Goal: Task Accomplishment & Management: Manage account settings

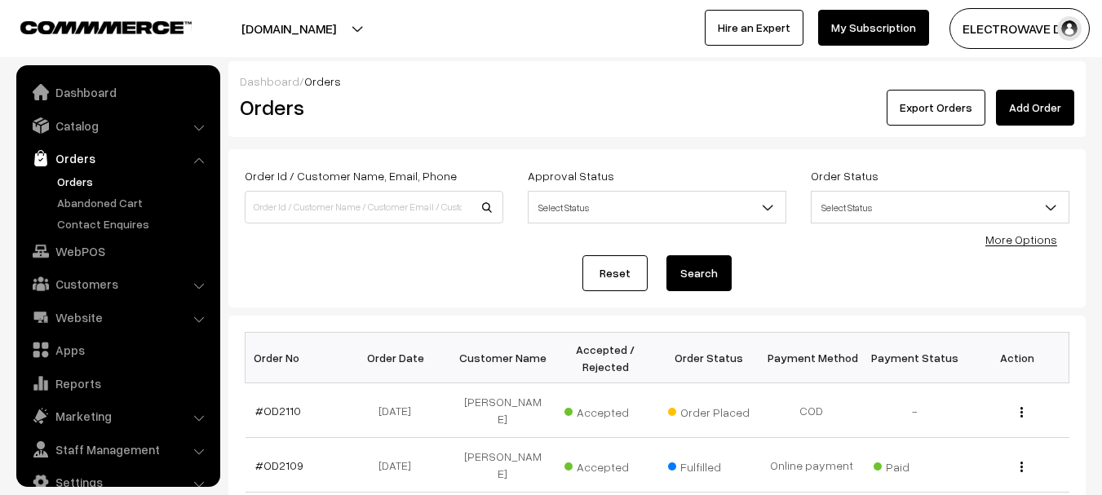
click at [81, 173] on link "Orders" at bounding box center [133, 181] width 161 height 17
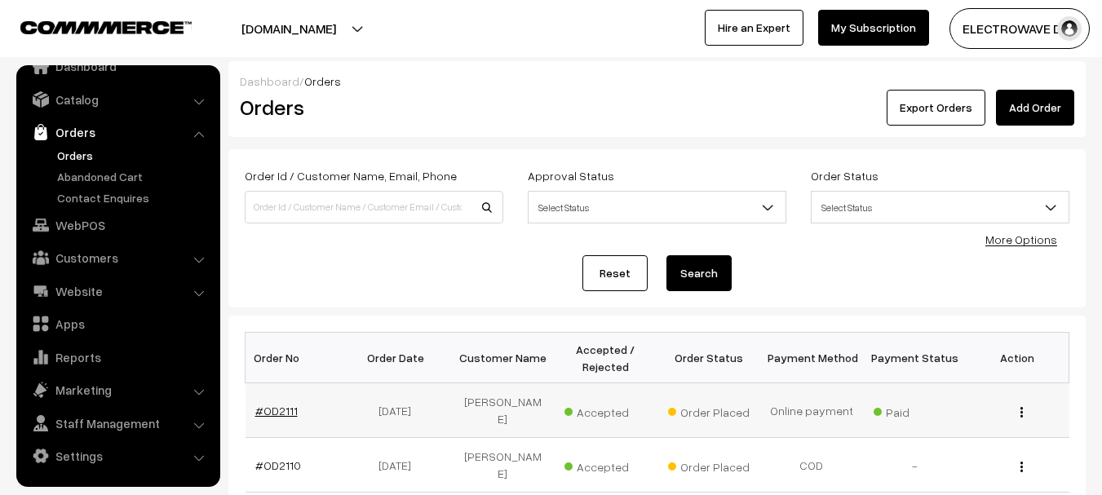
click at [262, 405] on link "#OD2111" at bounding box center [276, 411] width 42 height 14
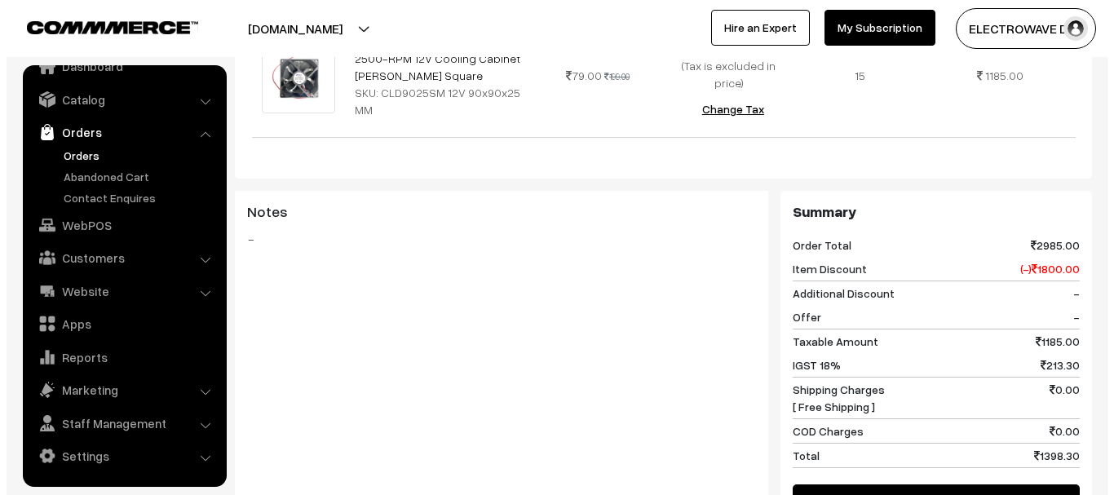
scroll to position [815, 0]
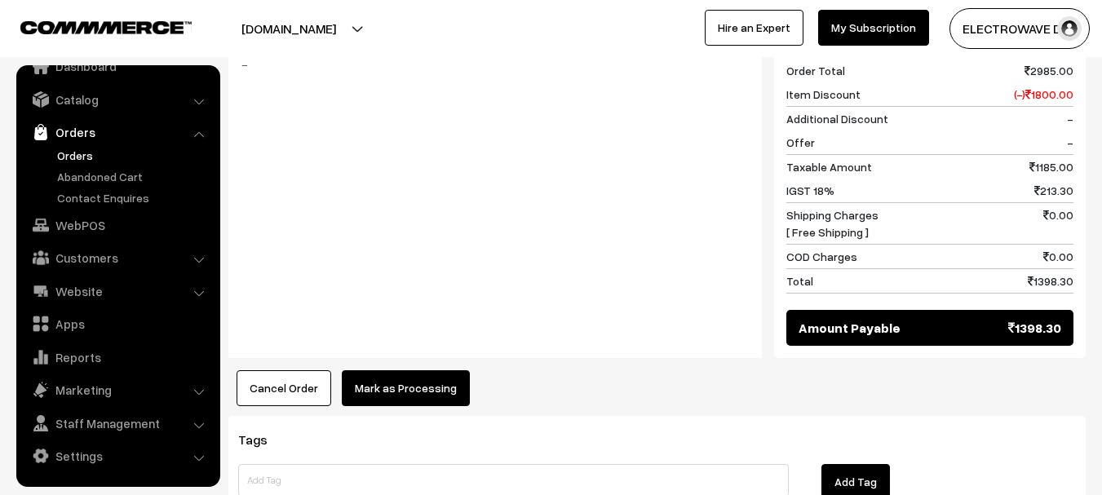
click at [380, 370] on button "Mark as Processing" at bounding box center [406, 388] width 128 height 36
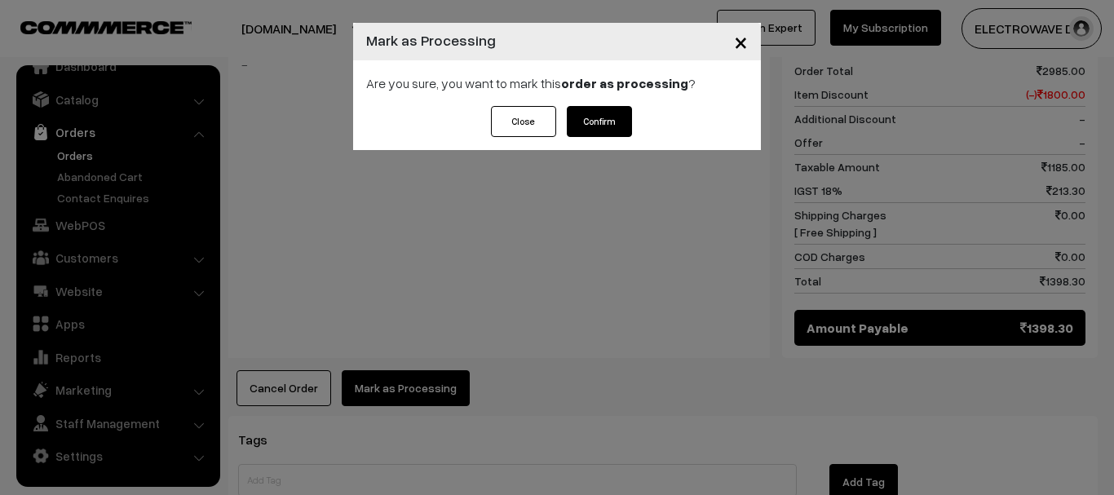
click at [592, 128] on button "Confirm" at bounding box center [599, 121] width 65 height 31
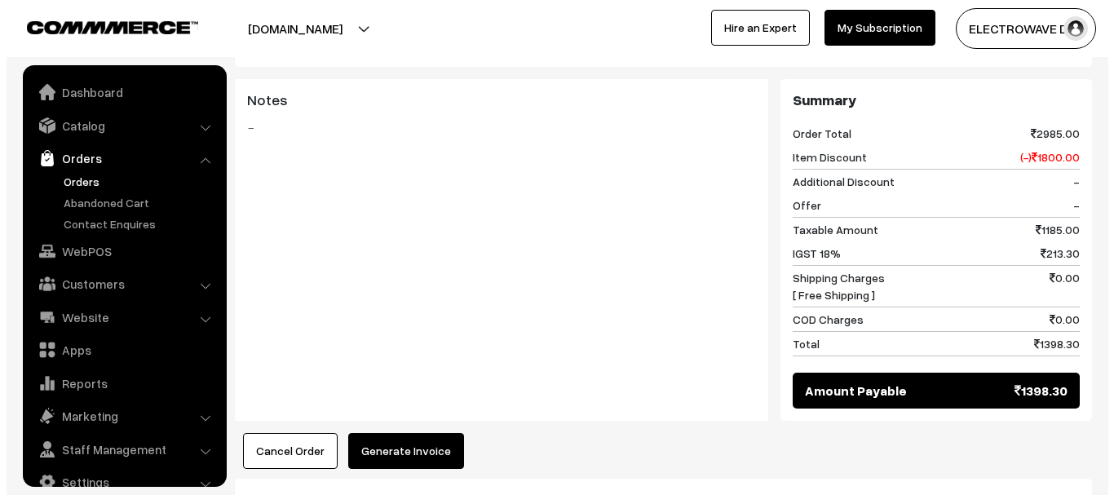
scroll to position [26, 0]
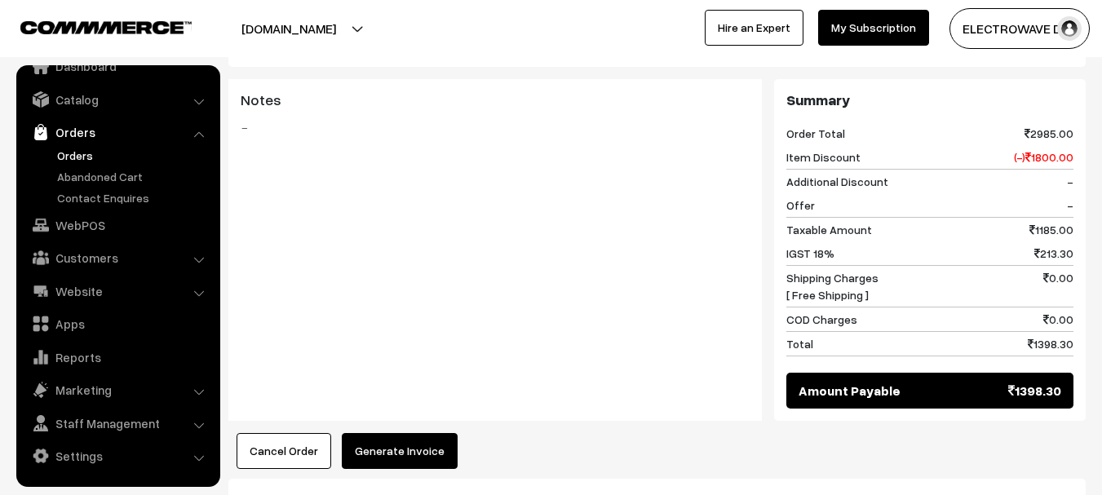
click at [395, 433] on button "Generate Invoice" at bounding box center [400, 451] width 116 height 36
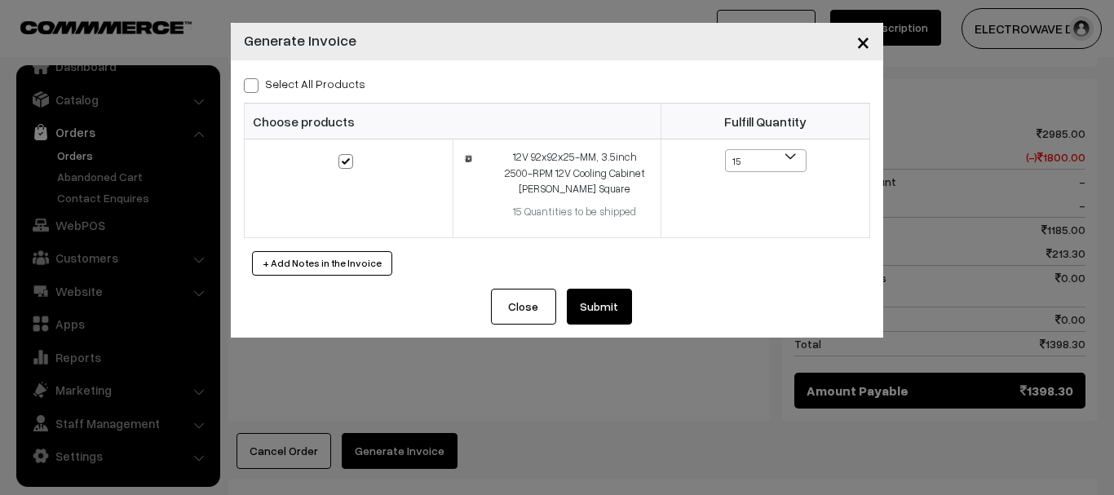
click at [599, 310] on button "Submit" at bounding box center [599, 307] width 65 height 36
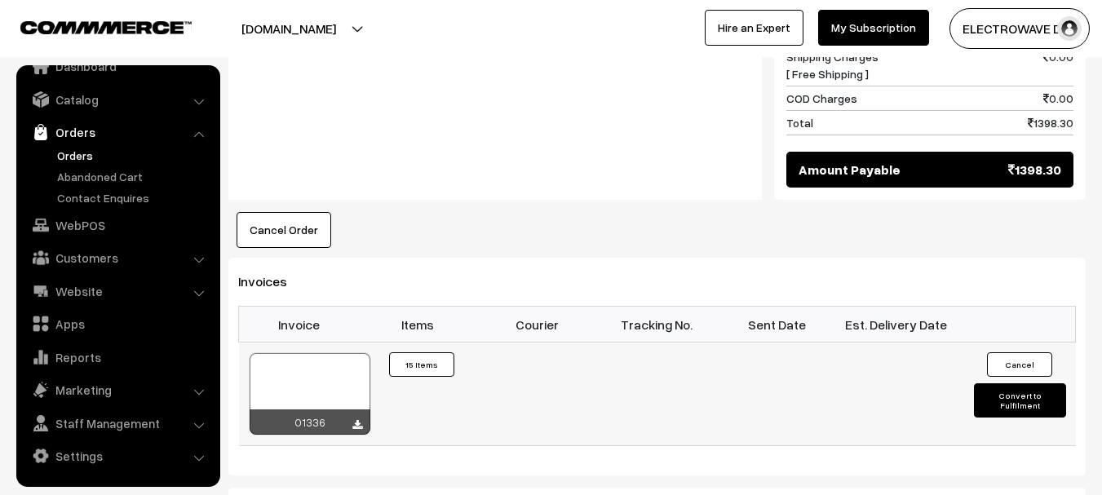
scroll to position [979, 0]
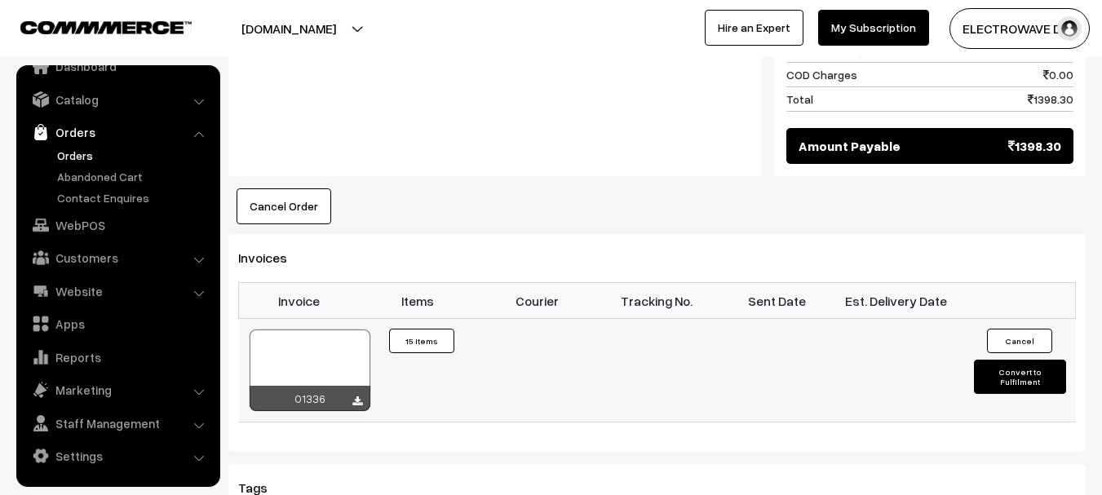
click at [315, 332] on div at bounding box center [310, 370] width 121 height 82
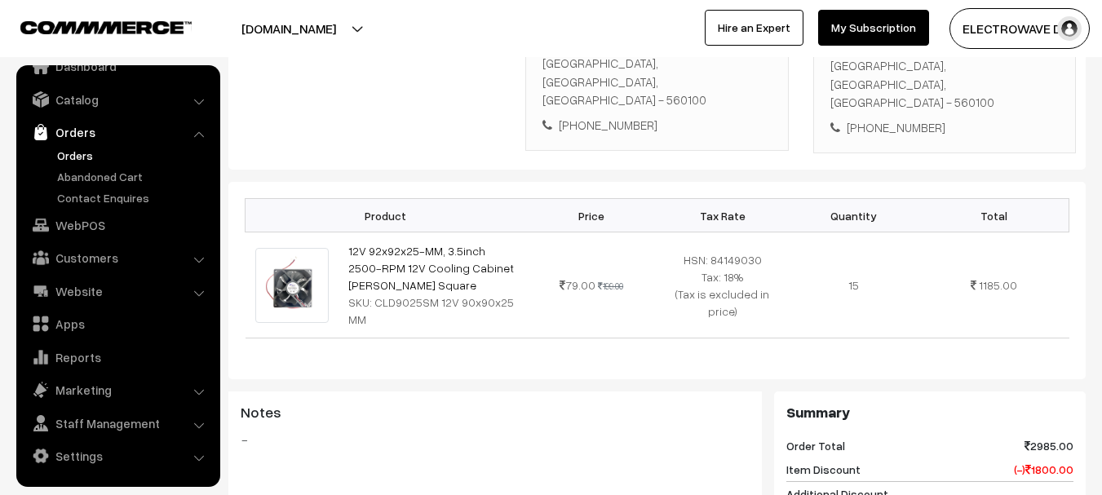
scroll to position [245, 0]
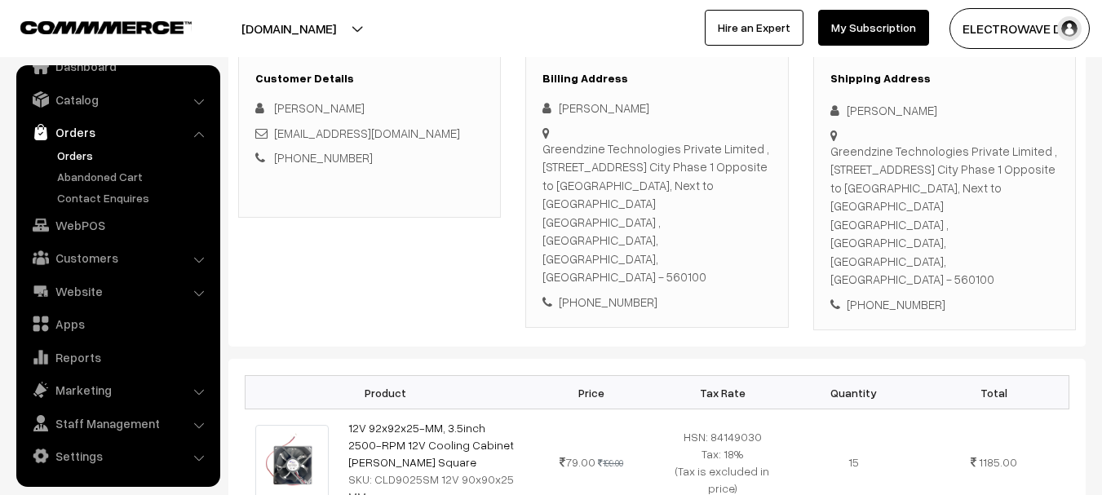
click at [661, 293] on div "Billing Address Sourav Saha Greendzine Technologies Private Limited , 56B , 4th…" at bounding box center [656, 193] width 287 height 276
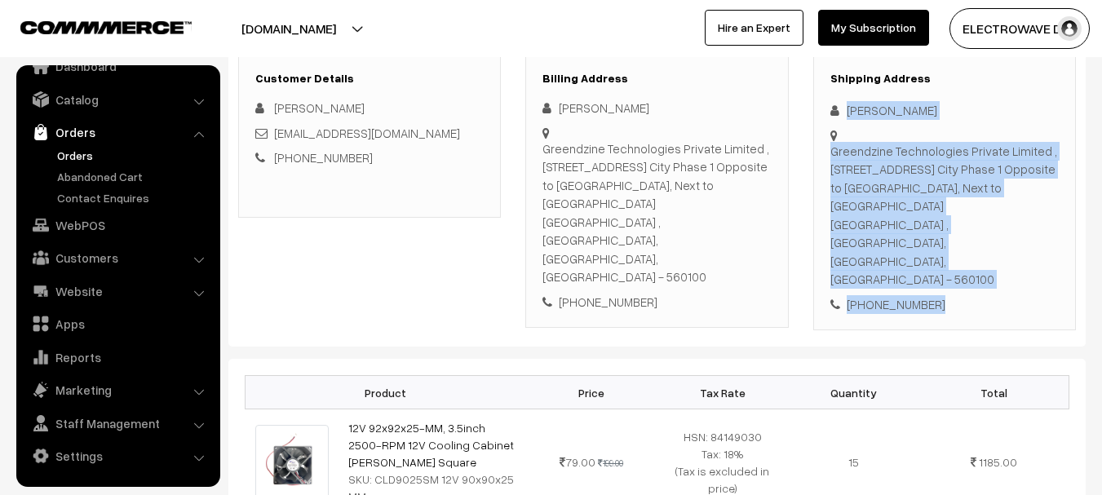
drag, startPoint x: 844, startPoint y: 107, endPoint x: 921, endPoint y: 236, distance: 150.6
click at [950, 269] on div "Shipping Address Sourav Saha Greendzine Technologies Private Limited , 56B , 4t…" at bounding box center [944, 193] width 263 height 276
copy div "Sourav Saha Greendzine Technologies Private Limited , 56B , 4th Floor, Electron…"
click at [85, 152] on link "Orders" at bounding box center [133, 155] width 161 height 17
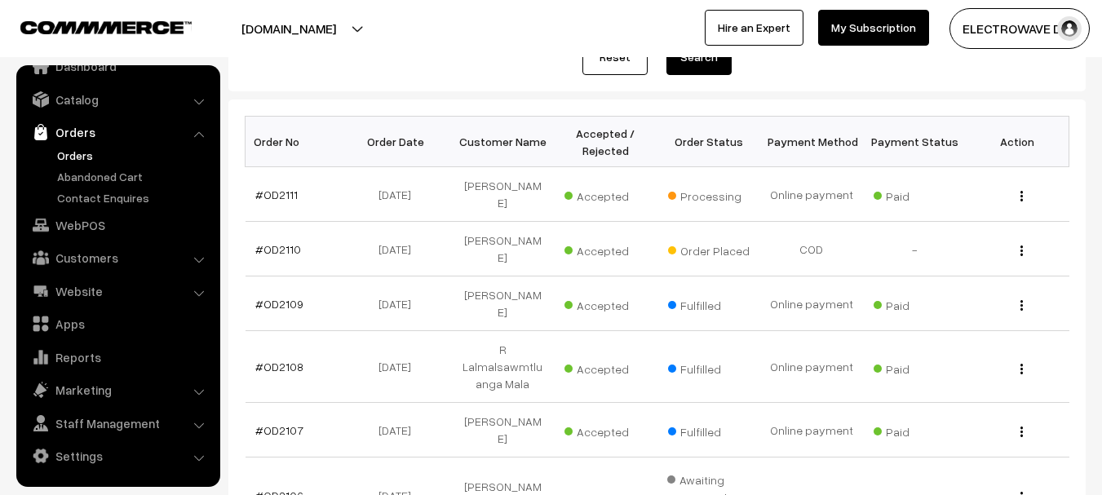
scroll to position [245, 0]
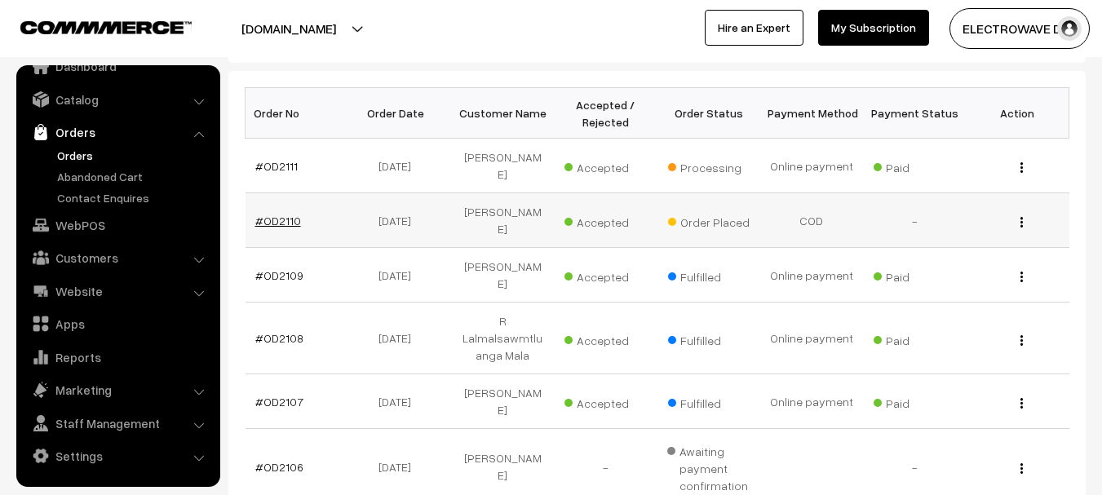
click at [283, 214] on link "#OD2110" at bounding box center [278, 221] width 46 height 14
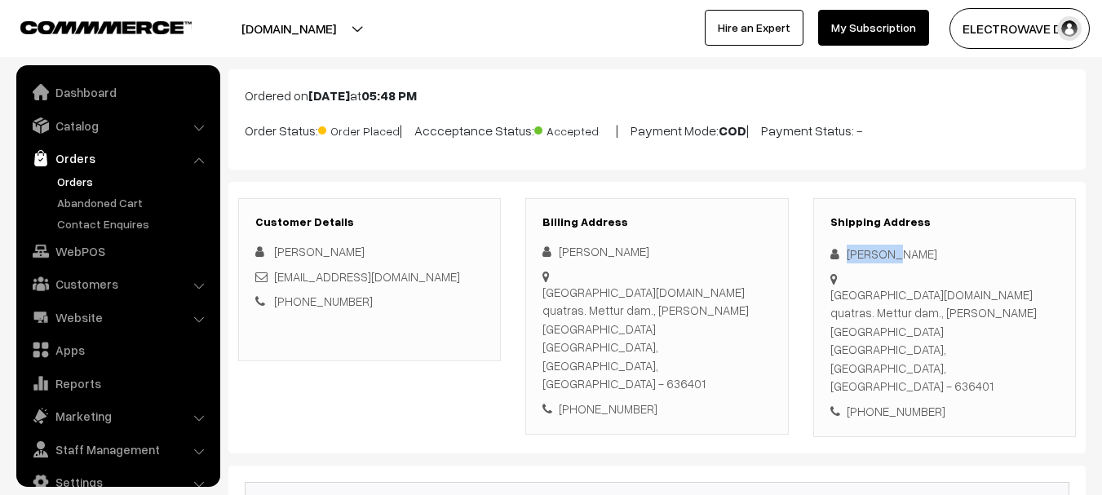
scroll to position [26, 0]
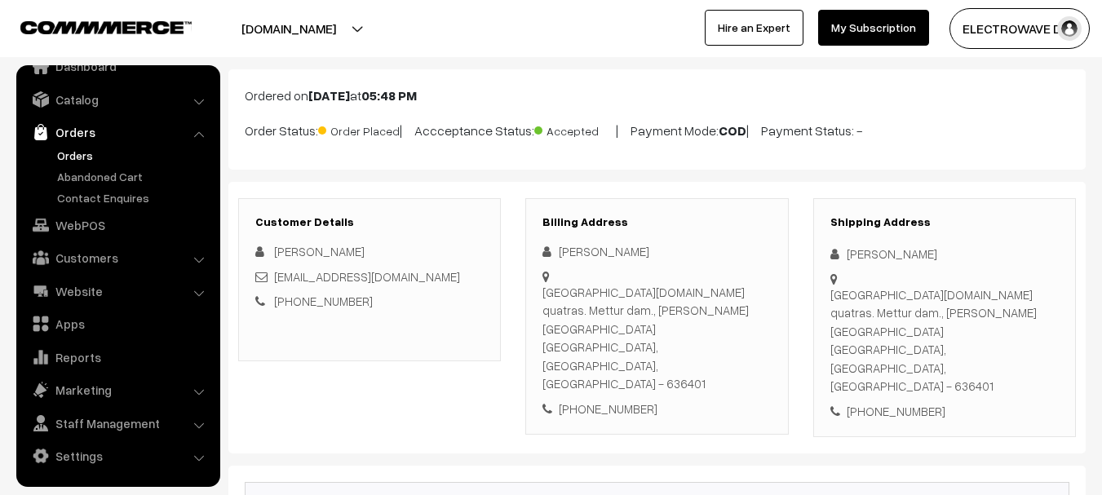
click at [911, 253] on div "[PERSON_NAME]" at bounding box center [944, 254] width 228 height 19
copy div "Siddhan"
copy link "[EMAIL_ADDRESS][DOMAIN_NAME]"
drag, startPoint x: 422, startPoint y: 272, endPoint x: 273, endPoint y: 276, distance: 148.5
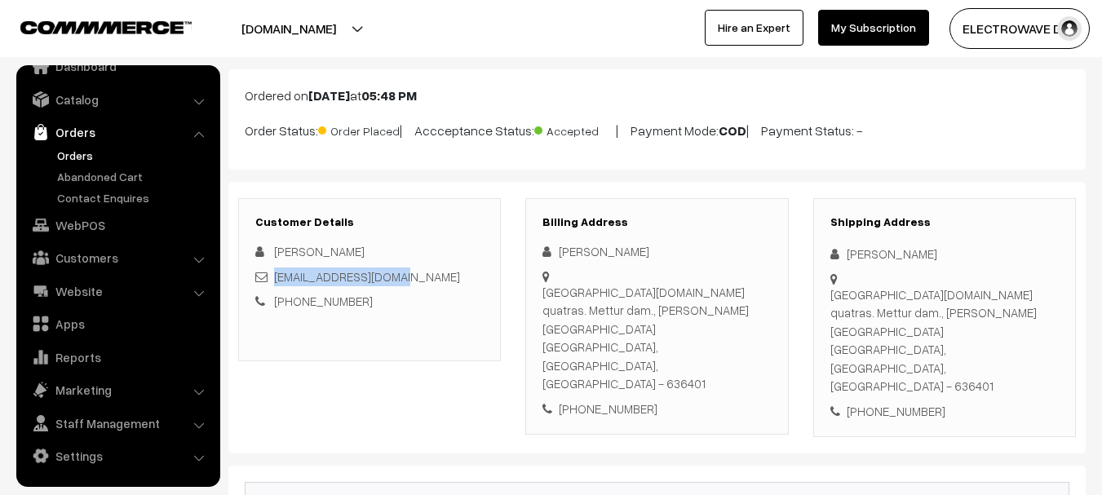
click at [273, 276] on div "[EMAIL_ADDRESS][DOMAIN_NAME]" at bounding box center [369, 276] width 228 height 19
click at [886, 402] on div "[PHONE_NUMBER]" at bounding box center [944, 411] width 228 height 19
copy div "9842111773"
copy div "Siddhan Siddhan Sakthi nagar.new quatras. Mettur dam., S. S. Mouli"
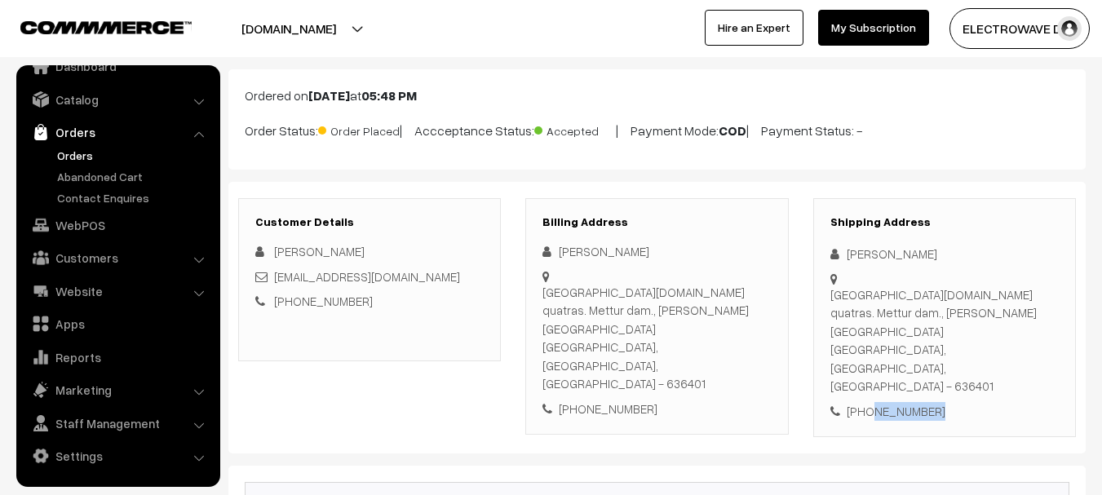
drag, startPoint x: 837, startPoint y: 252, endPoint x: 863, endPoint y: 307, distance: 60.2
click at [863, 307] on div "Shipping Address Siddhan Siddhan Sakthi nagar.new quatras. Mettur dam., S. S. M…" at bounding box center [944, 318] width 263 height 240
drag, startPoint x: 844, startPoint y: 338, endPoint x: 841, endPoint y: 329, distance: 9.5
click at [844, 336] on div "Sakthi nagar.new quatras. Mettur dam., S. S. Mouli Salem, Tamil Nadu, India - 6…" at bounding box center [944, 340] width 228 height 110
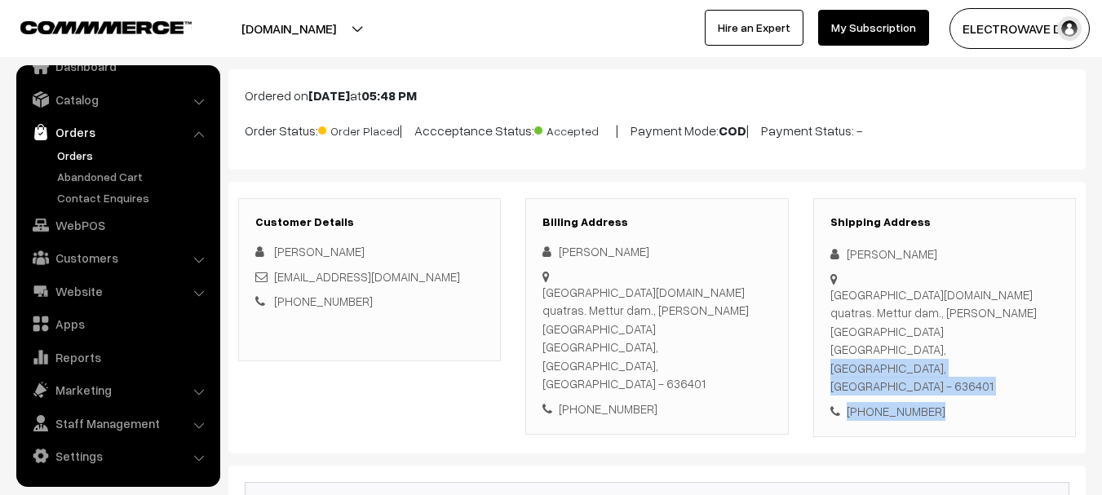
copy div "Salem, Tamil Nadu, India - 636401 +91 9842111773"
drag, startPoint x: 832, startPoint y: 333, endPoint x: 973, endPoint y: 386, distance: 150.7
click at [974, 388] on div "Customer Details Siddhan Siddhan siddhan3310@gmail.com +91 9842111773 Billing A…" at bounding box center [656, 318] width 857 height 272
click at [959, 325] on div "Sakthi nagar.new quatras. Mettur dam., S. S. Mouli Salem, Tamil Nadu, India - 6…" at bounding box center [944, 340] width 228 height 110
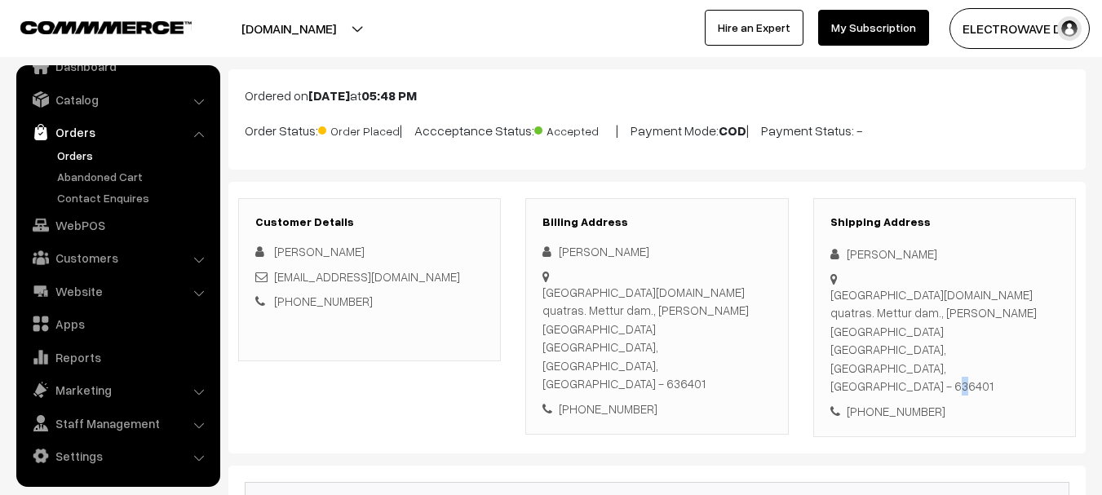
click at [959, 325] on div "Sakthi nagar.new quatras. Mettur dam., S. S. Mouli Salem, Tamil Nadu, India - 6…" at bounding box center [944, 340] width 228 height 110
click at [978, 329] on div "Sakthi nagar.new quatras. Mettur dam., S. S. Mouli Salem, Tamil Nadu, India - 6…" at bounding box center [944, 340] width 228 height 110
copy div "636401"
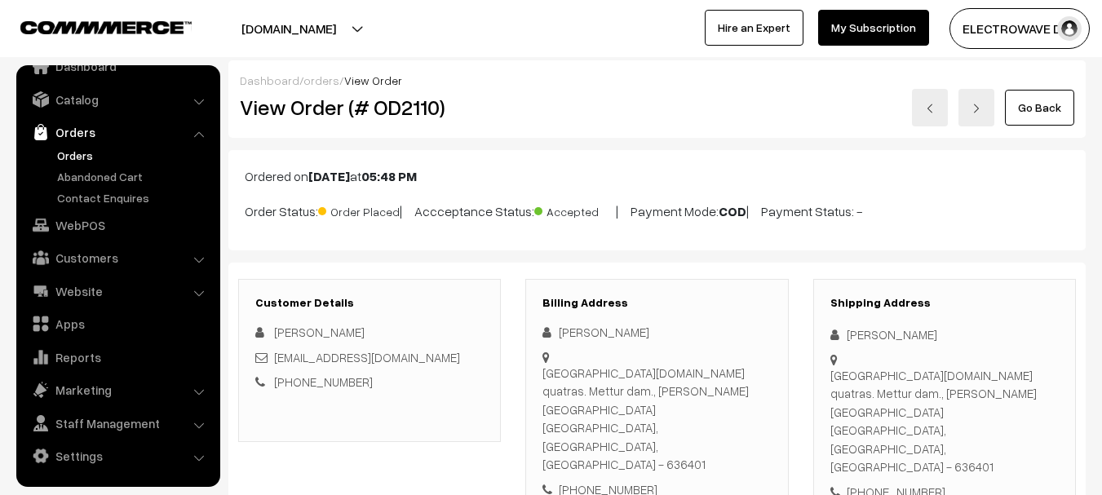
scroll to position [0, 0]
click at [404, 117] on h2 "View Order (# OD2110)" at bounding box center [371, 107] width 262 height 25
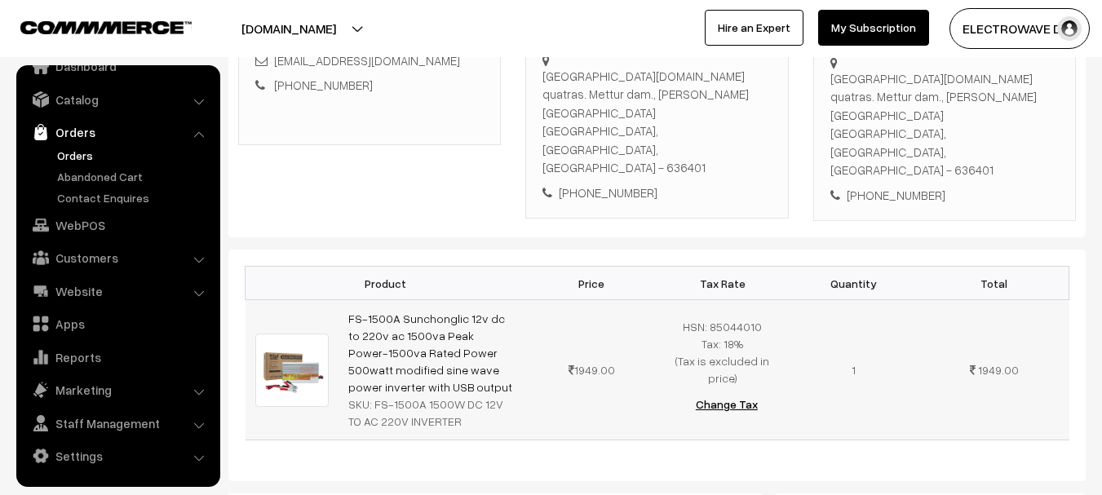
scroll to position [326, 0]
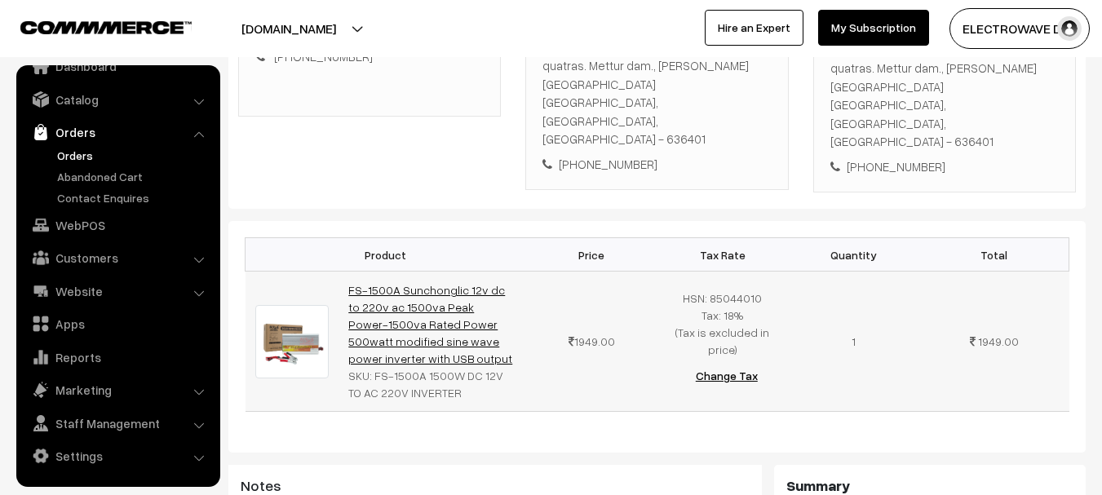
copy link "FS-1500A Sunchonglic 12v dc to 220v ac 1500va Peak Power-1500va Rated Power 500…"
drag, startPoint x: 431, startPoint y: 308, endPoint x: 349, endPoint y: 237, distance: 108.1
click at [349, 272] on td "FS-1500A Sunchonglic 12v dc to 220v ac 1500va Peak Power-1500va Rated Power 500…" at bounding box center [432, 342] width 188 height 140
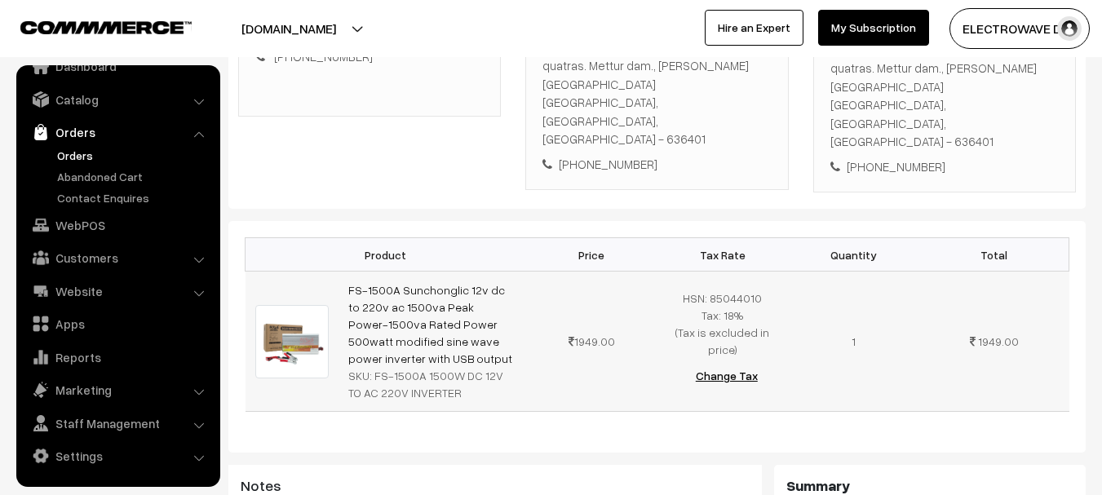
copy div "FS-1500A 1500W DC 12V TO AC 220V INVERTER"
drag, startPoint x: 374, startPoint y: 325, endPoint x: 440, endPoint y: 351, distance: 71.0
click at [440, 351] on td "FS-1500A Sunchonglic 12v dc to 220v ac 1500va Peak Power-1500va Rated Power 500…" at bounding box center [432, 342] width 188 height 140
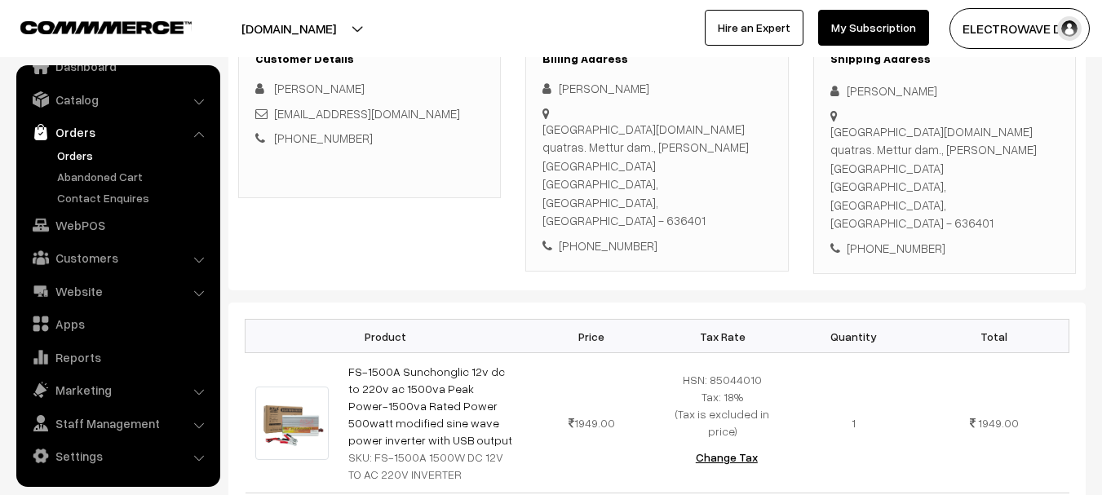
scroll to position [0, 0]
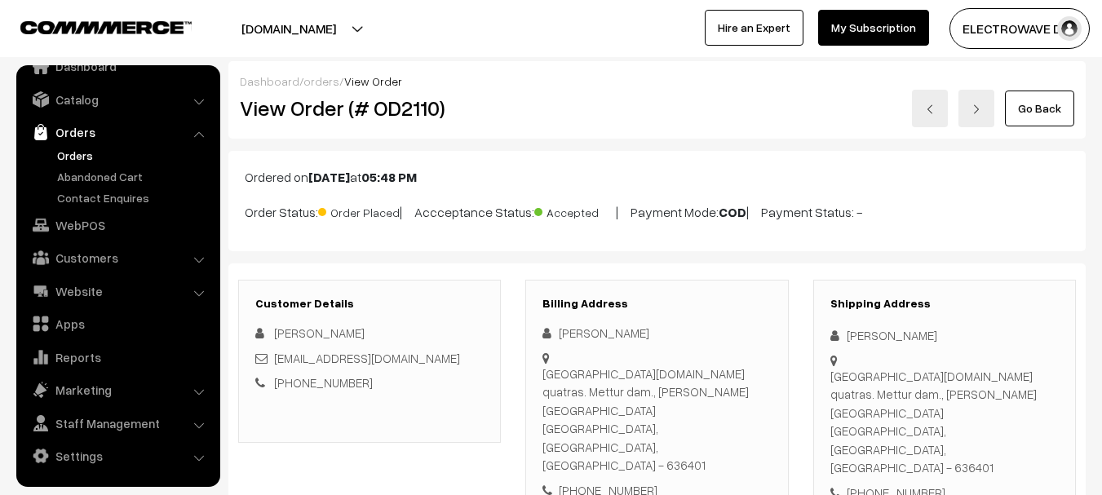
click at [396, 110] on h2 "View Order (# OD2110)" at bounding box center [371, 107] width 262 height 25
copy h2 "OD2110"
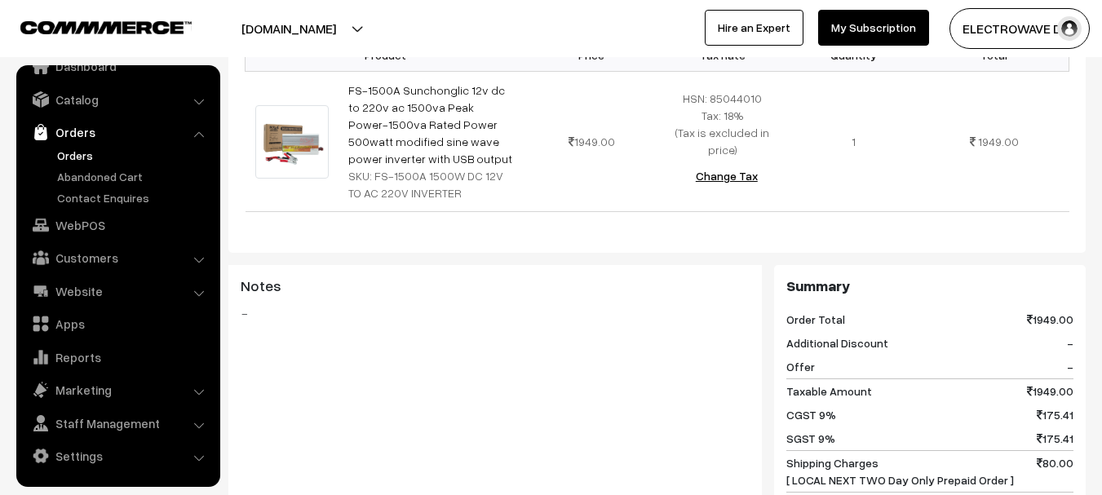
scroll to position [734, 0]
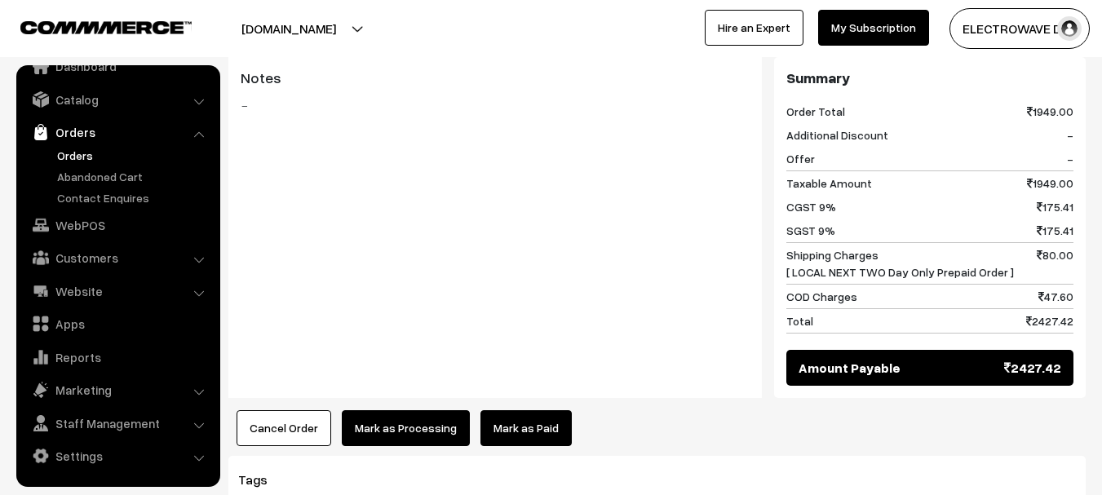
click at [455, 250] on div "Notes -" at bounding box center [494, 227] width 533 height 341
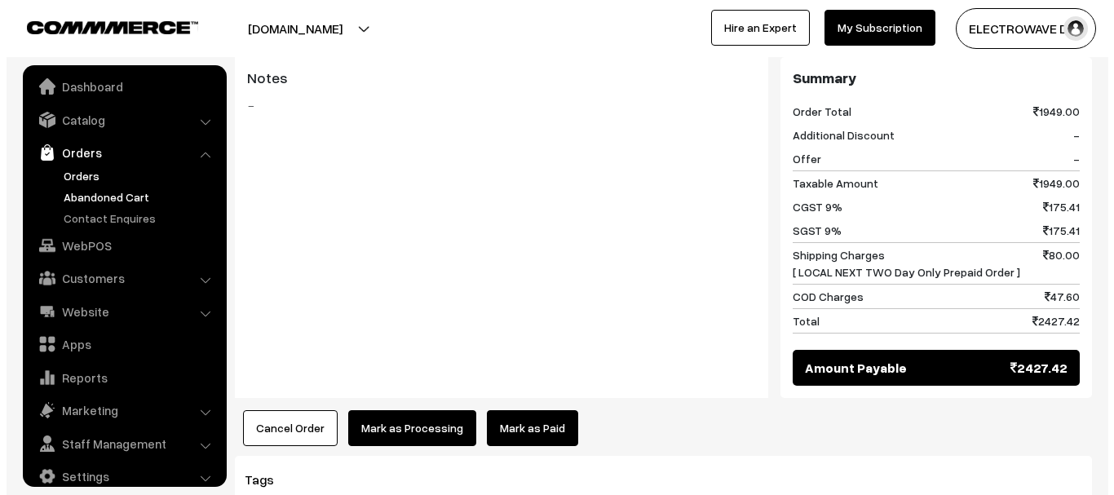
scroll to position [0, 0]
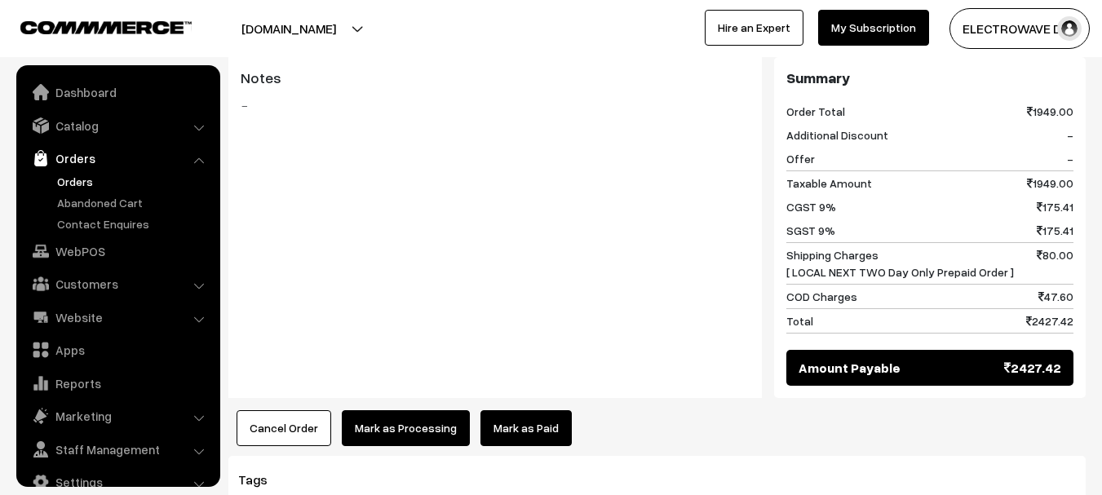
click at [409, 410] on button "Mark as Processing" at bounding box center [406, 428] width 128 height 36
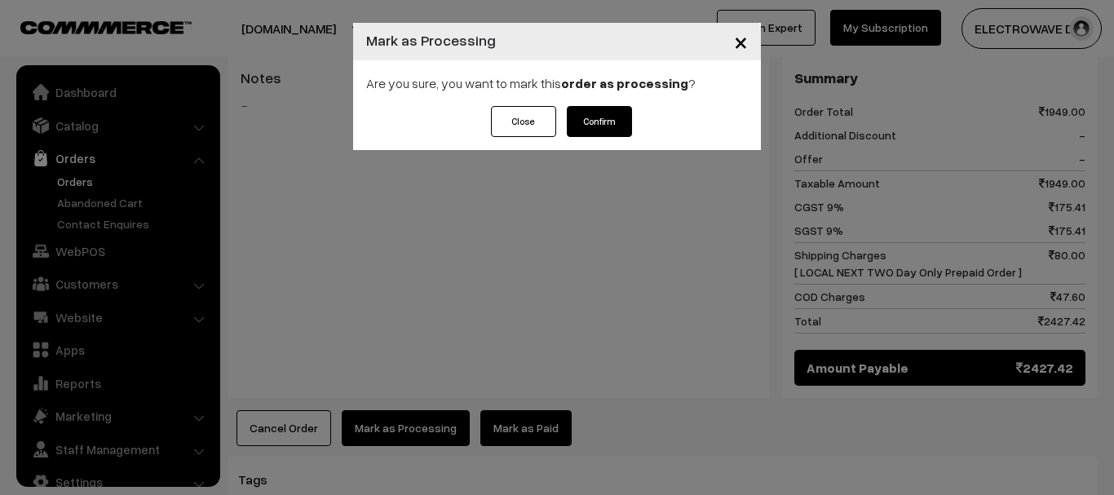
click at [607, 117] on button "Confirm" at bounding box center [599, 121] width 65 height 31
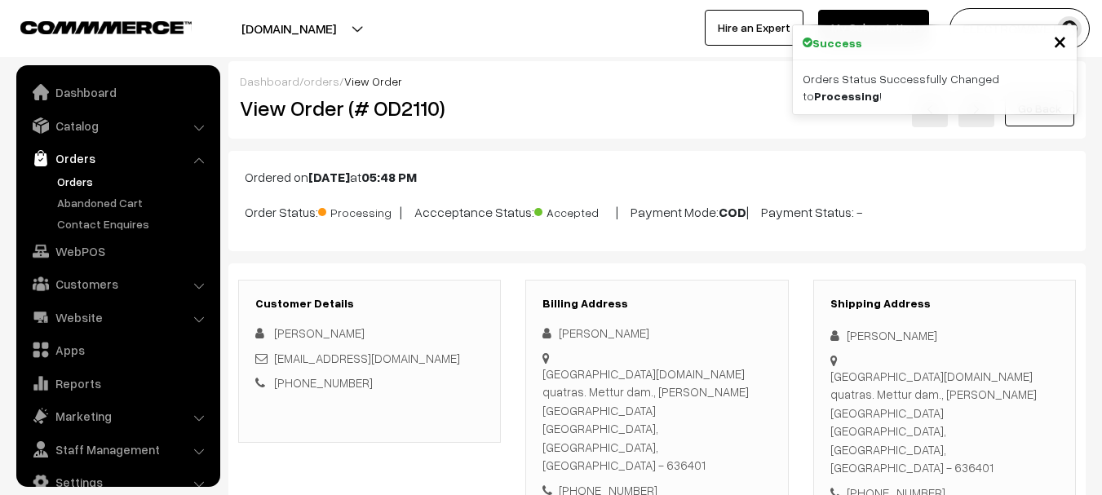
scroll to position [26, 0]
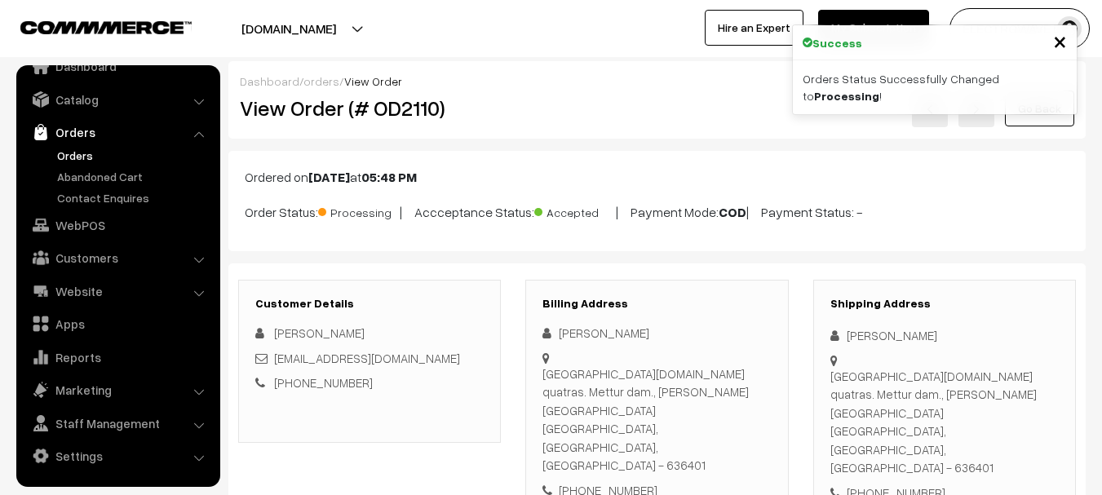
click at [72, 157] on link "Orders" at bounding box center [133, 155] width 161 height 17
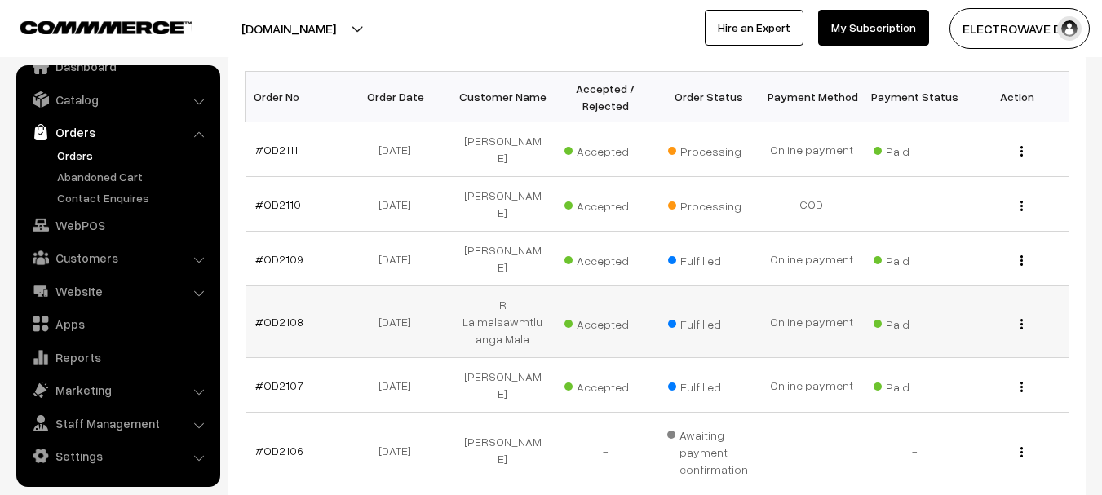
scroll to position [163, 0]
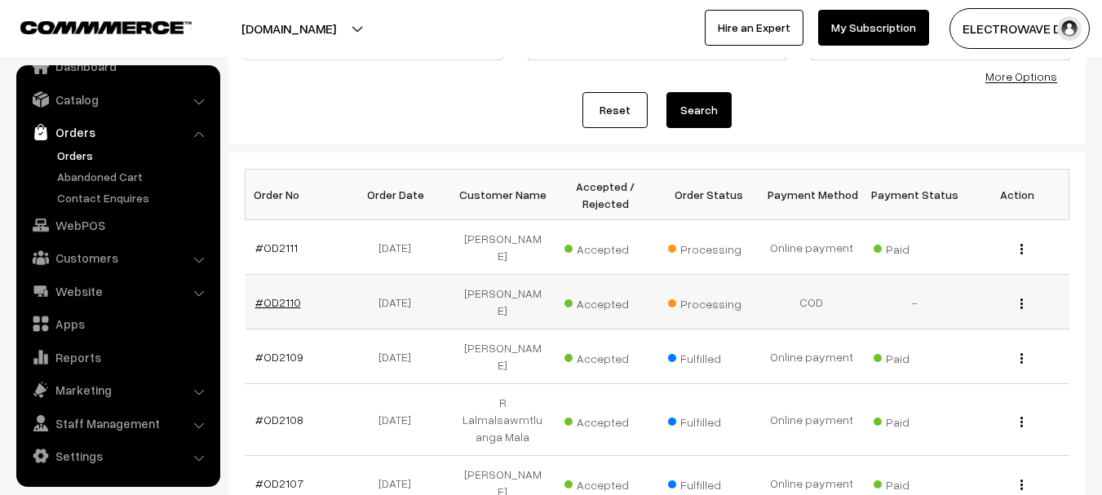
click at [285, 295] on link "#OD2110" at bounding box center [278, 302] width 46 height 14
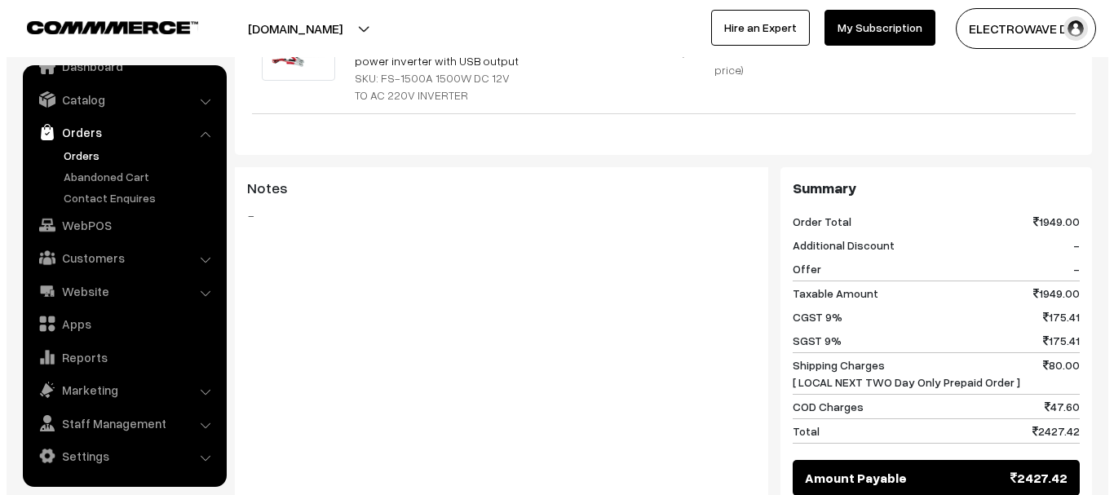
scroll to position [815, 0]
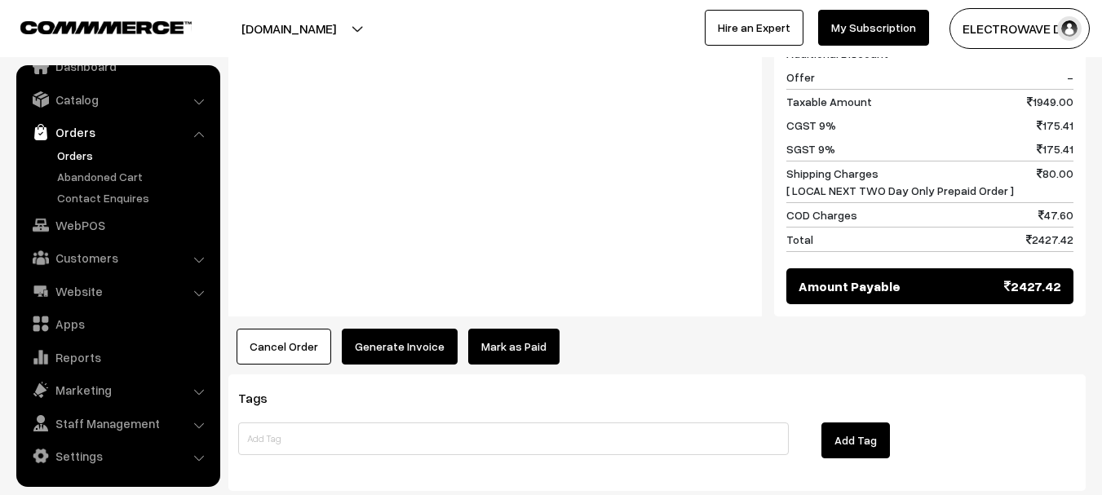
click at [421, 329] on button "Generate Invoice" at bounding box center [400, 347] width 116 height 36
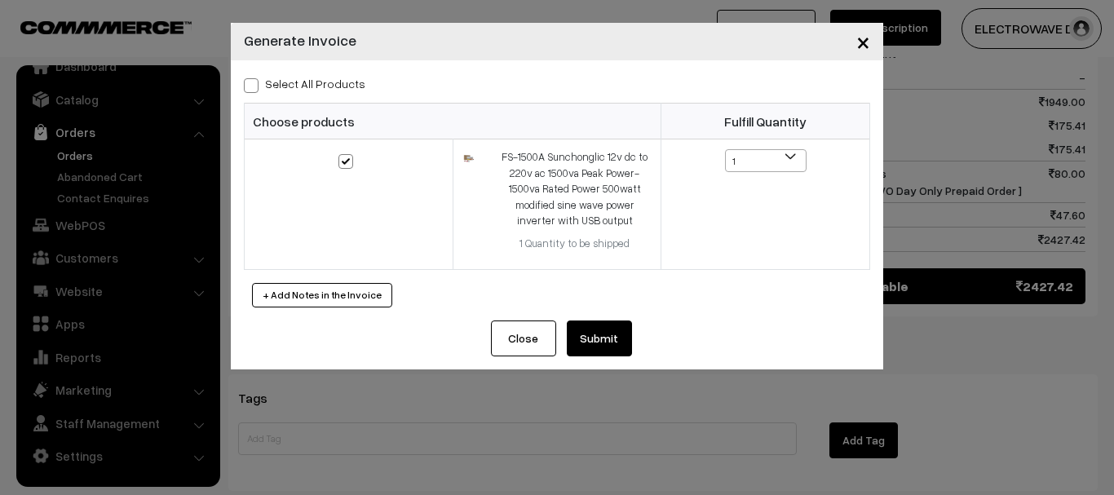
click at [622, 327] on button "Submit" at bounding box center [599, 338] width 65 height 36
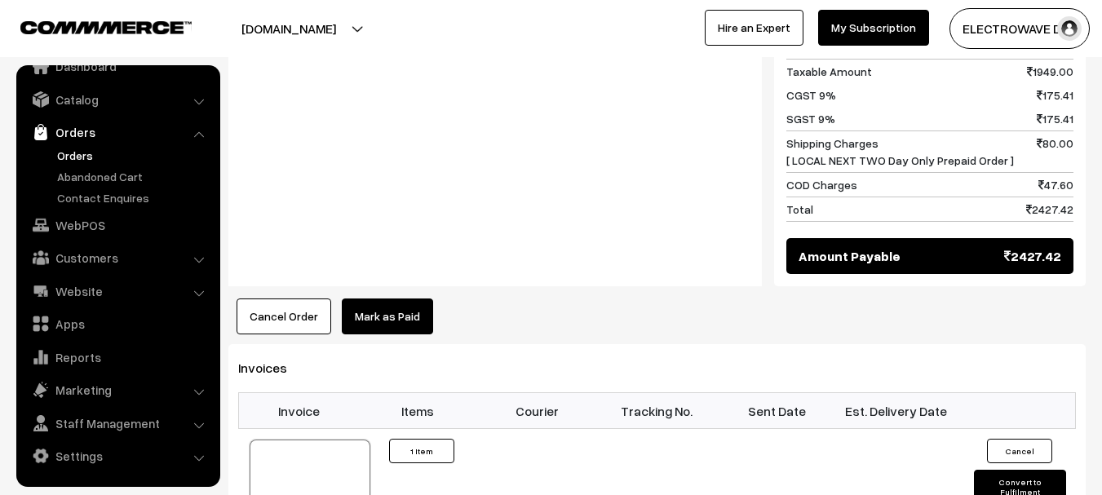
scroll to position [897, 0]
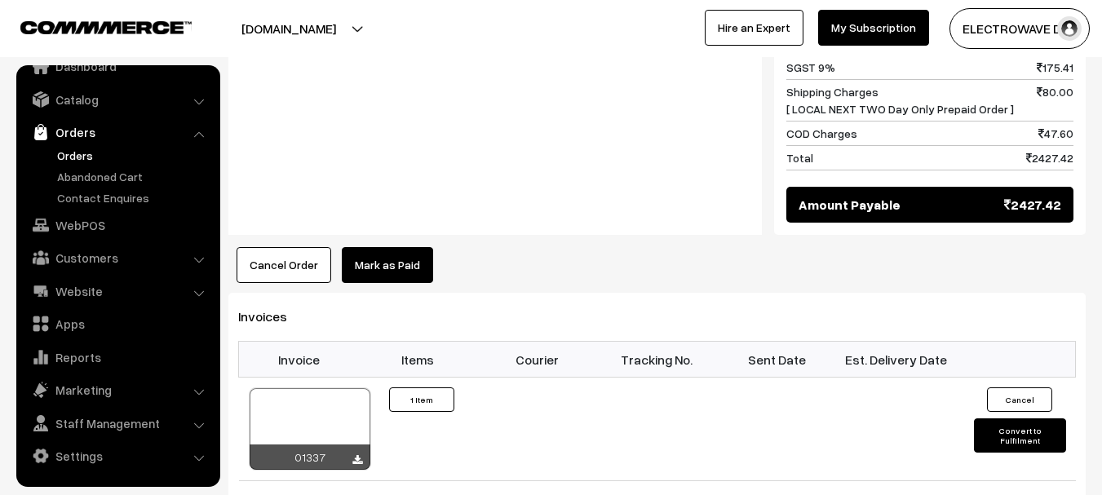
click at [88, 153] on link "Orders" at bounding box center [133, 155] width 161 height 17
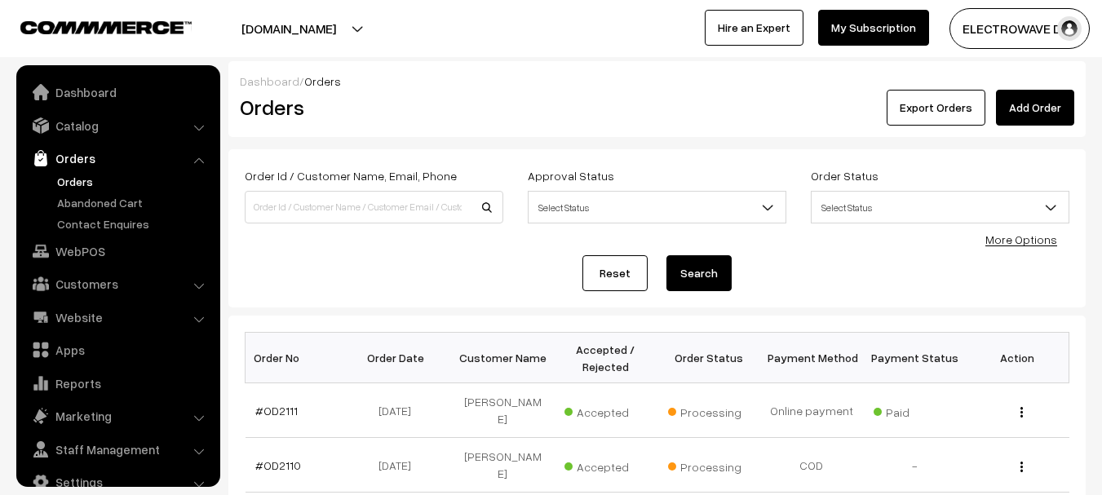
scroll to position [26, 0]
